Goal: Information Seeking & Learning: Check status

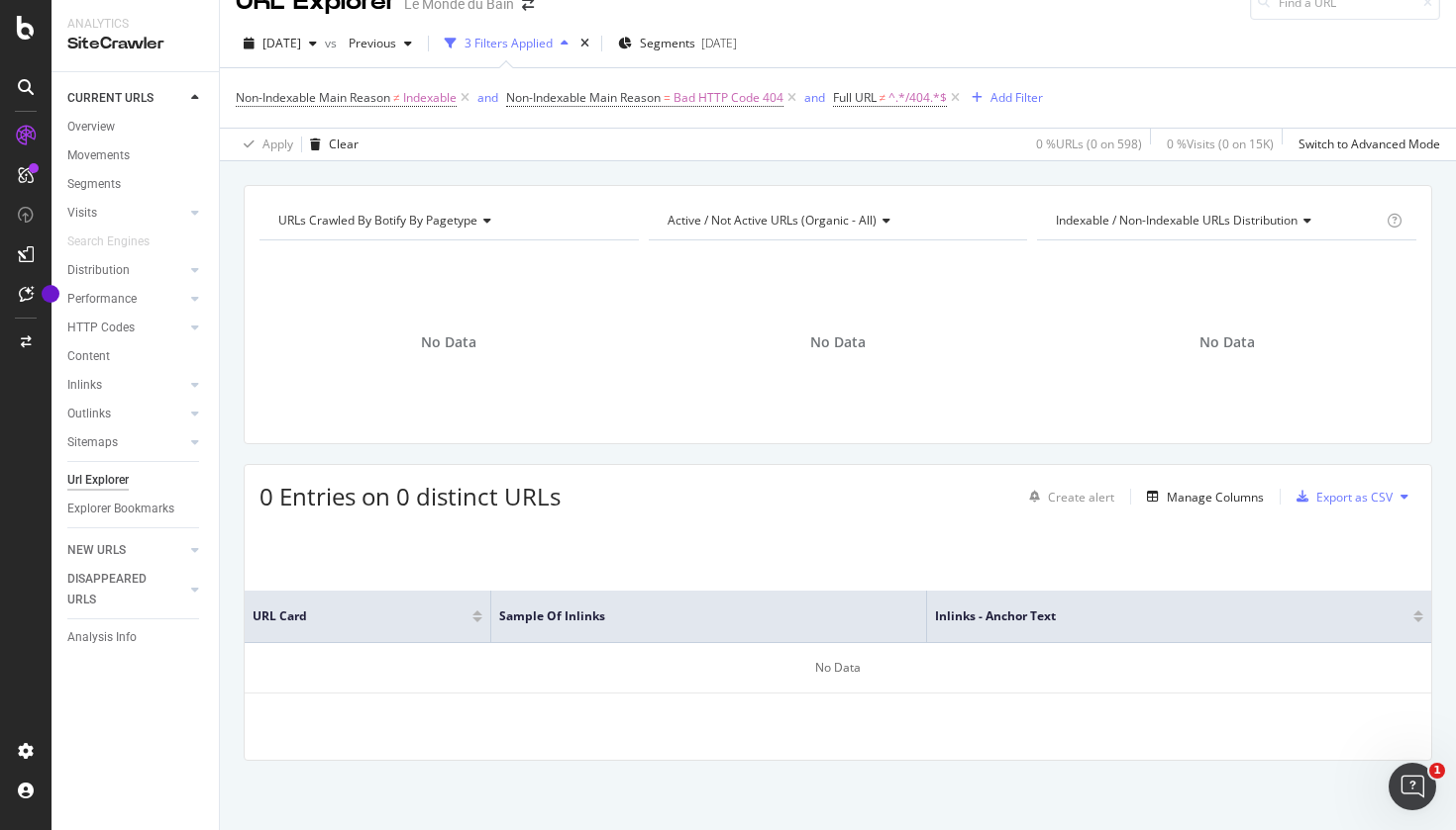
scroll to position [31, 0]
